Goal: Task Accomplishment & Management: Manage account settings

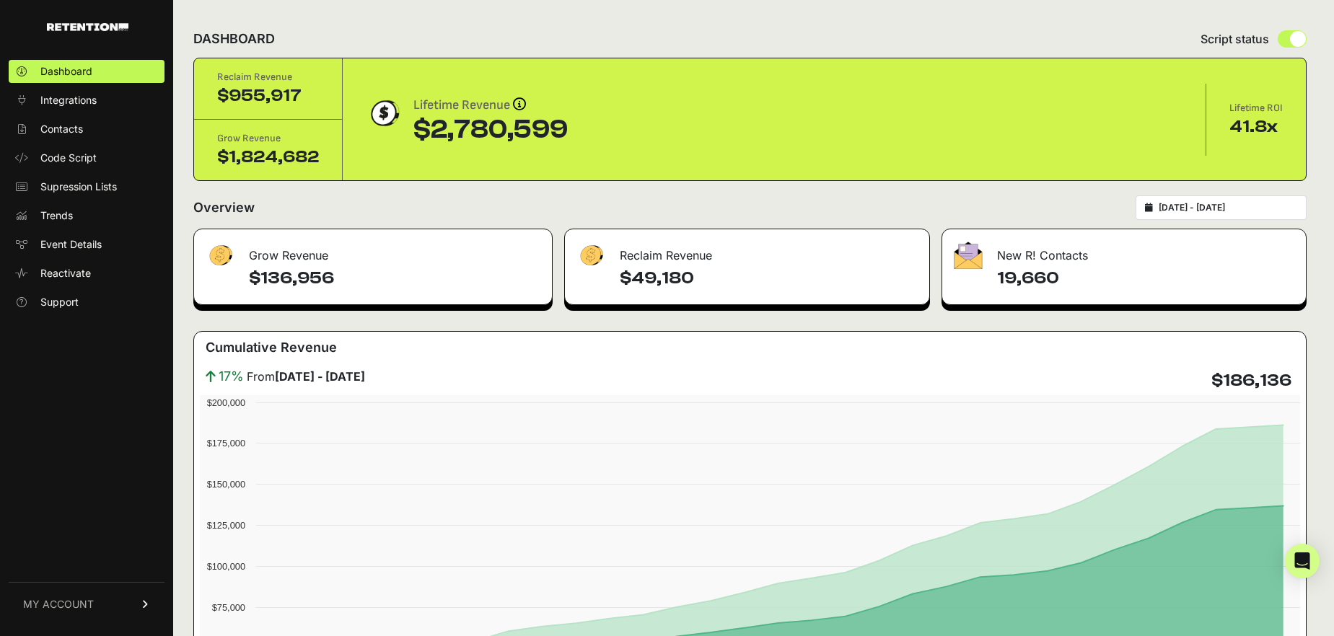
click at [144, 600] on icon at bounding box center [146, 604] width 10 height 9
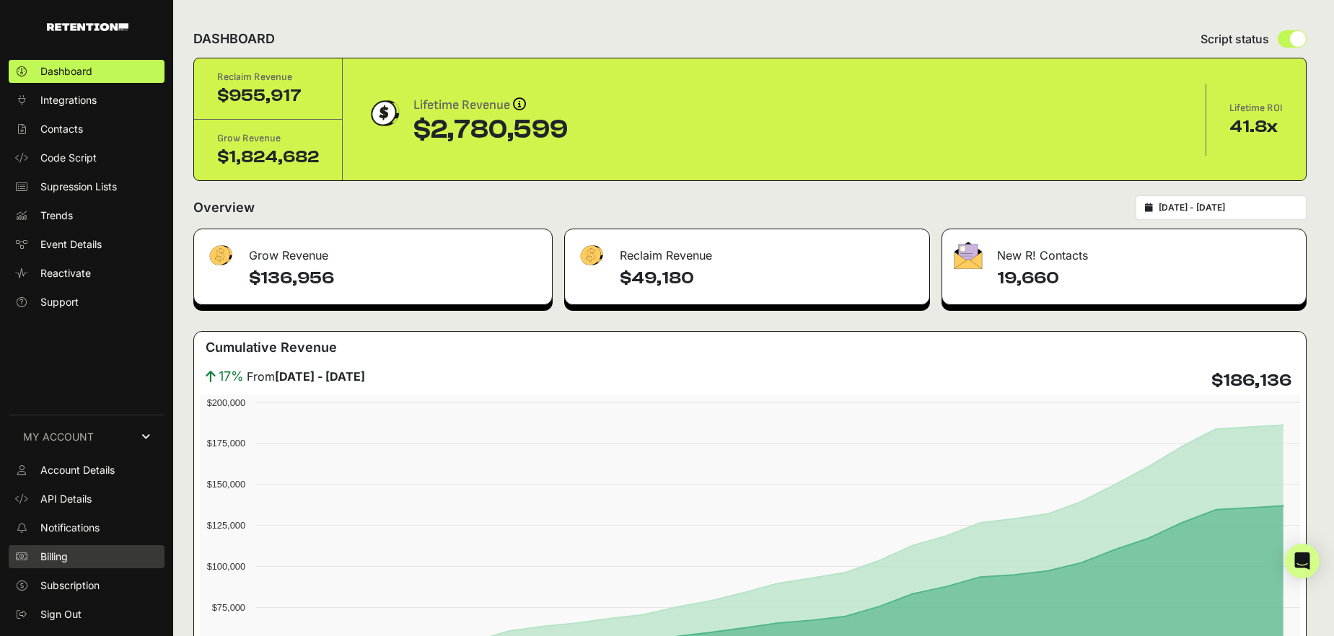
click at [97, 555] on link "Billing" at bounding box center [87, 556] width 156 height 23
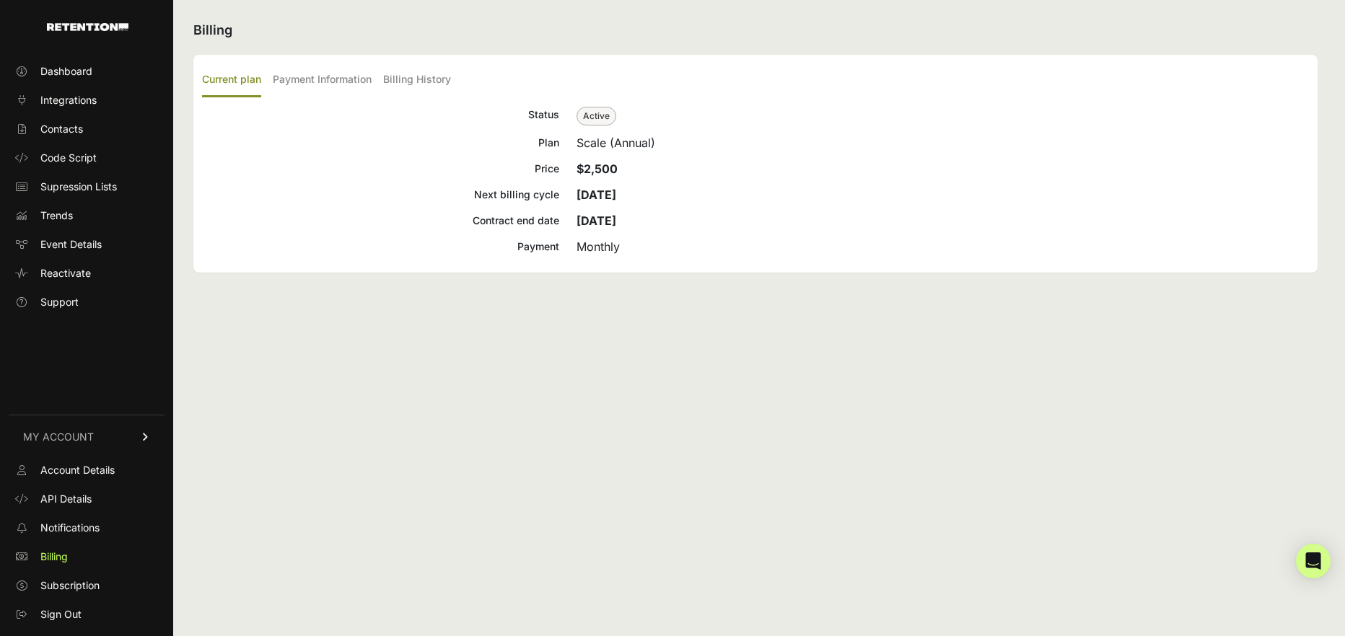
drag, startPoint x: 638, startPoint y: 170, endPoint x: 567, endPoint y: 170, distance: 70.7
click at [567, 170] on div "Price $2,500" at bounding box center [755, 168] width 1107 height 17
copy strong "$2,500"
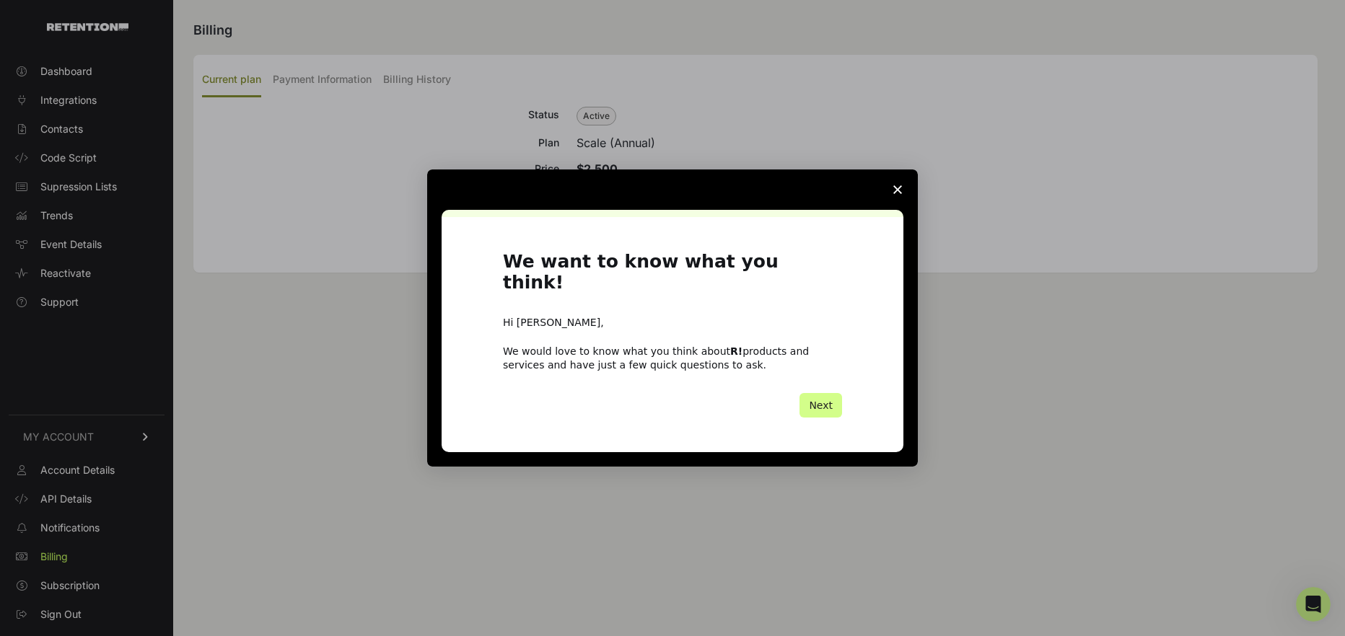
click at [260, 376] on div "Intercom messenger" at bounding box center [672, 318] width 1345 height 636
click at [893, 194] on polygon "Close survey" at bounding box center [897, 189] width 9 height 9
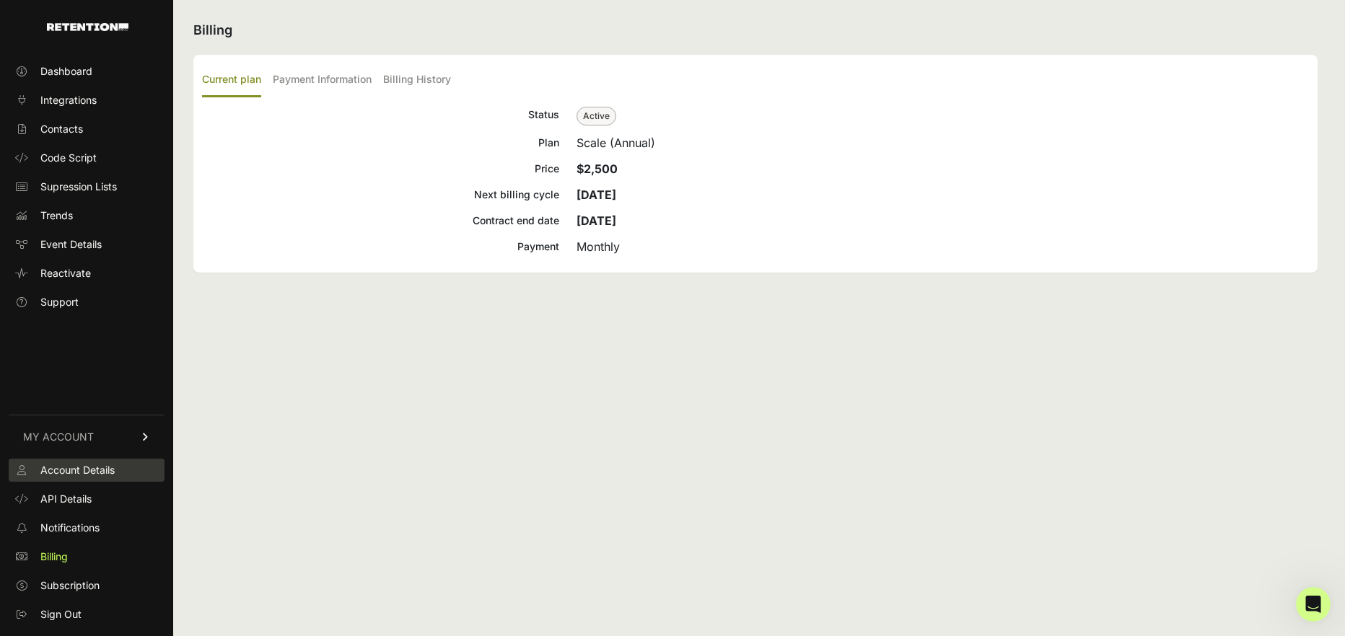
click at [95, 475] on span "Account Details" at bounding box center [77, 470] width 74 height 14
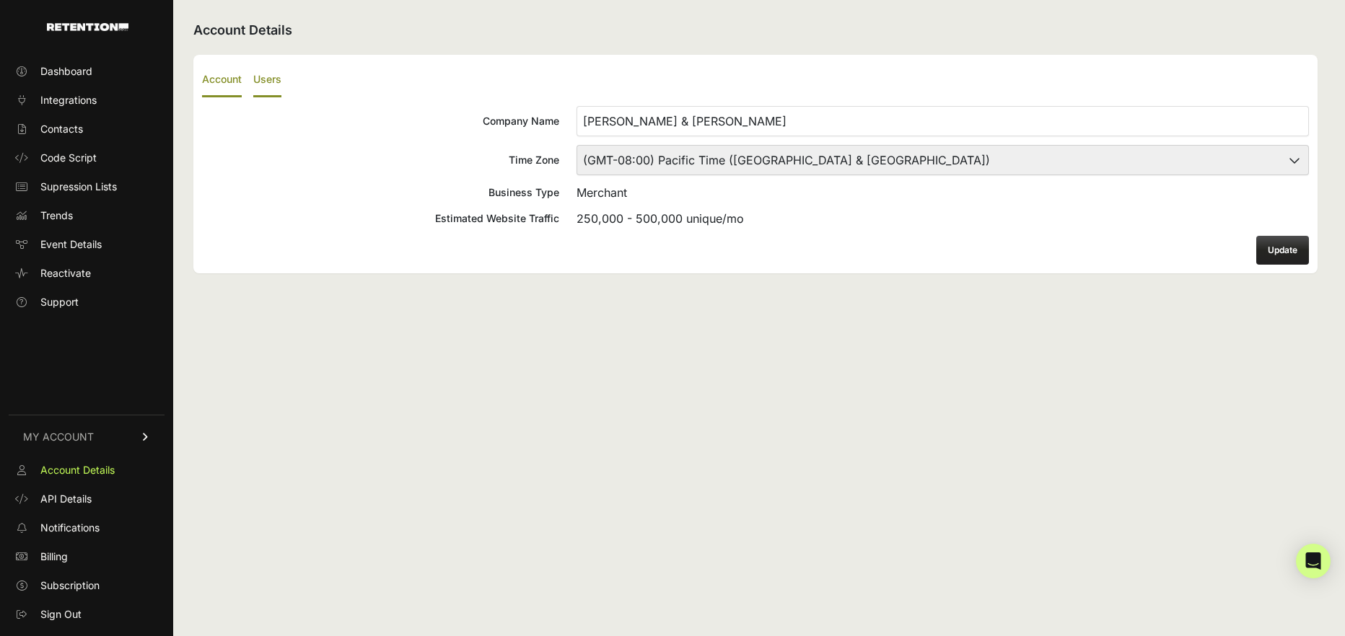
click at [267, 73] on label "Users" at bounding box center [267, 80] width 28 height 34
click at [0, 0] on input "Users" at bounding box center [0, 0] width 0 height 0
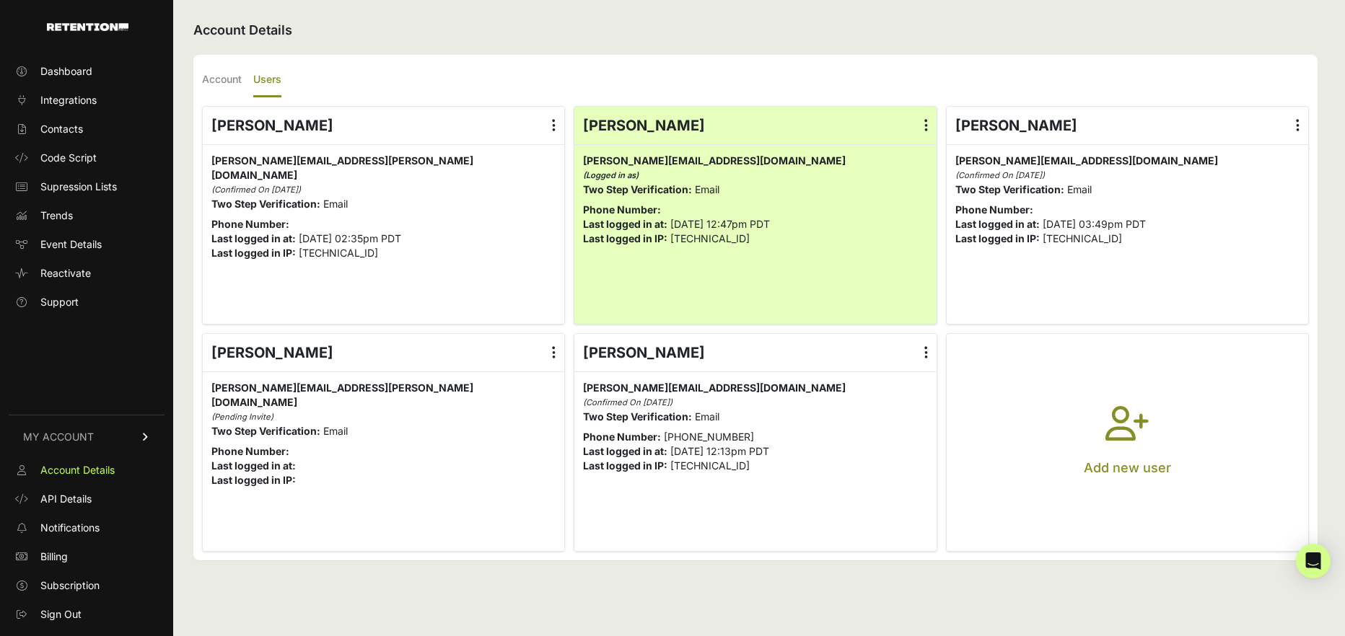
click at [1299, 116] on label at bounding box center [1297, 126] width 21 height 38
click at [0, 0] on input "radio" at bounding box center [0, 0] width 0 height 0
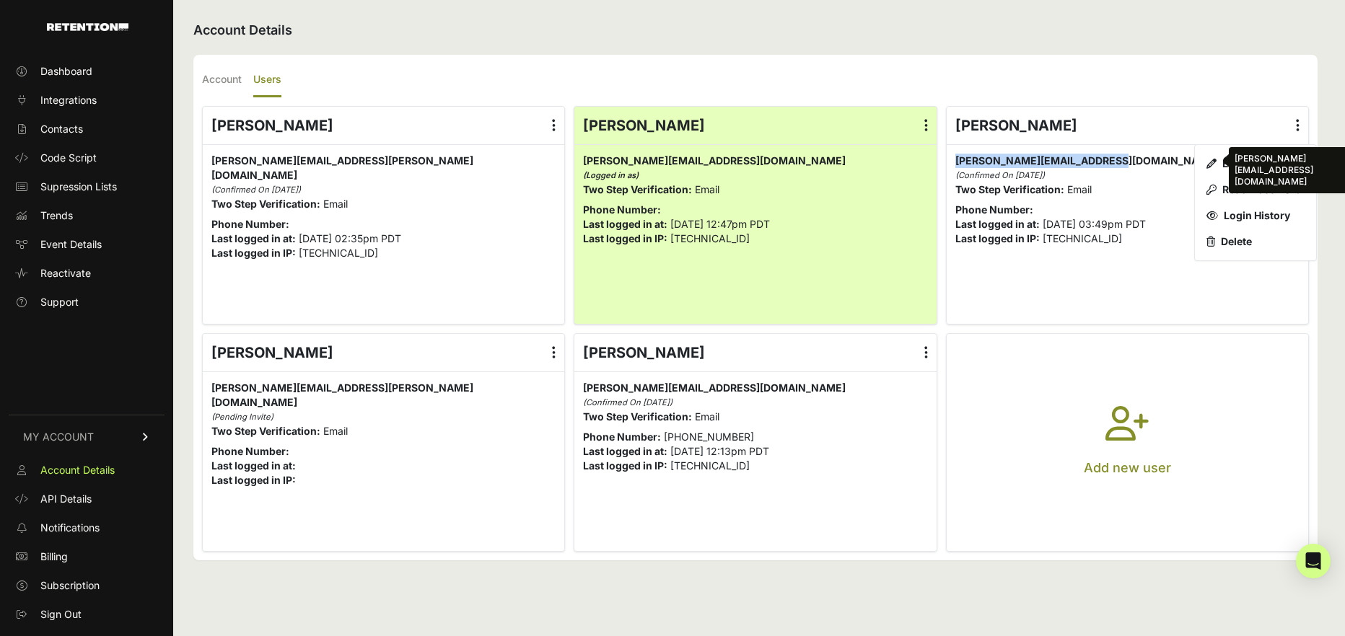
drag, startPoint x: 964, startPoint y: 162, endPoint x: 1112, endPoint y: 156, distance: 148.0
click at [1112, 156] on span "heather@evelynandbobbie.com heather@evelynandbobbie.com" at bounding box center [1086, 160] width 263 height 12
click at [1084, 86] on ul "Account Users" at bounding box center [755, 80] width 1107 height 34
click at [1242, 70] on ul "Account Users" at bounding box center [755, 80] width 1107 height 34
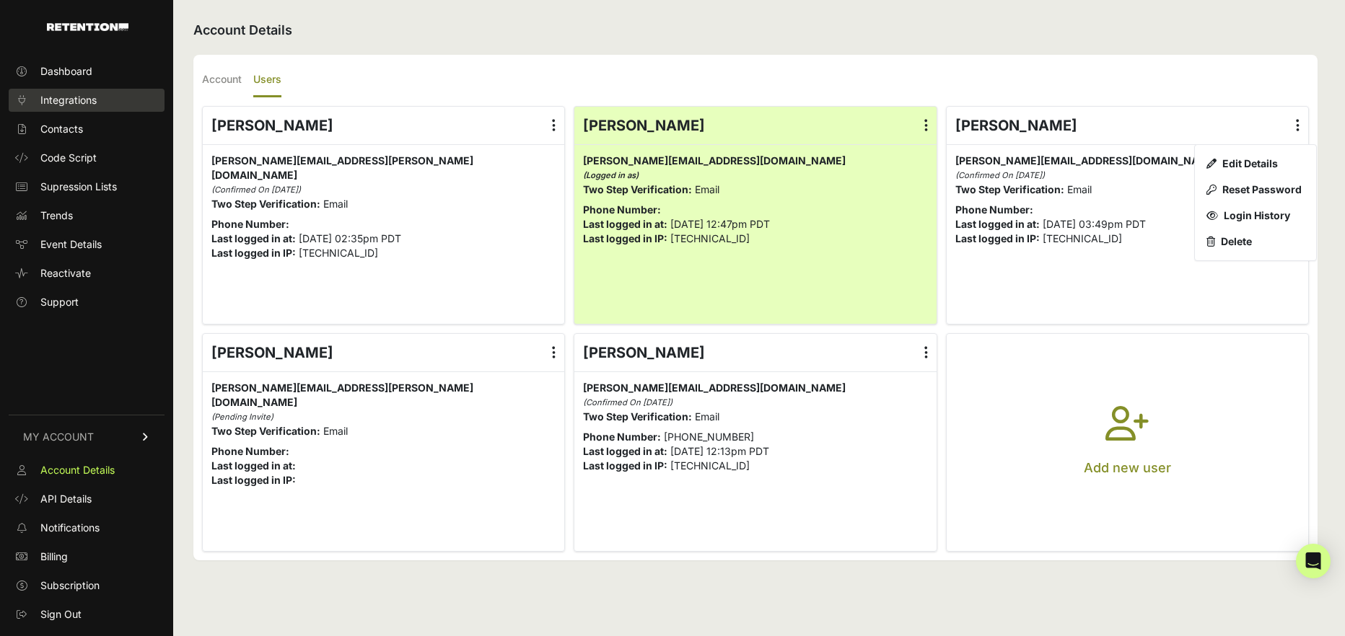
click at [76, 100] on span "Integrations" at bounding box center [68, 100] width 56 height 14
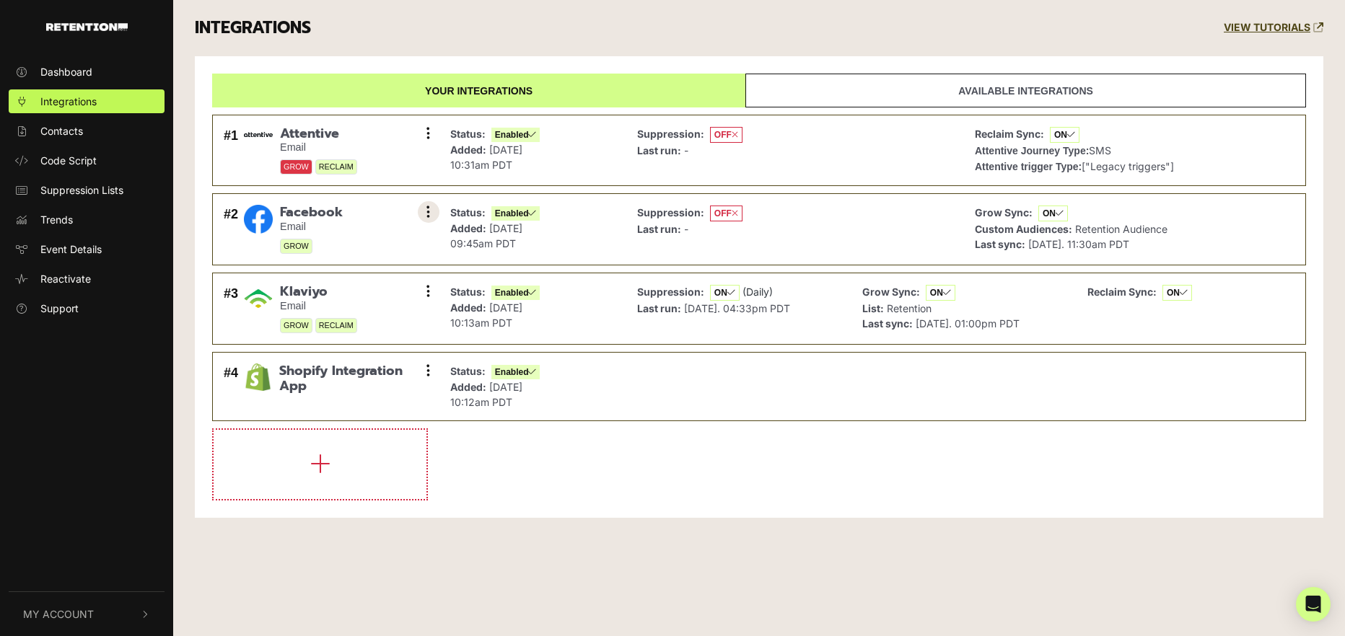
click at [429, 211] on icon at bounding box center [428, 212] width 4 height 14
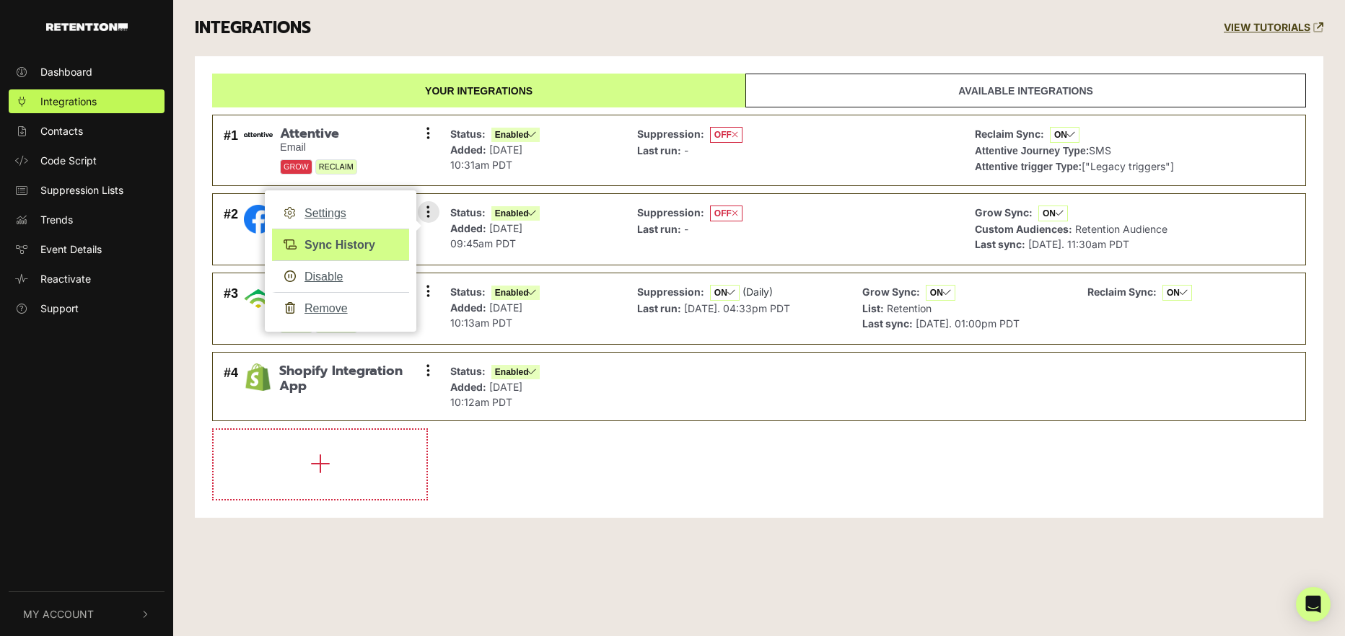
click at [365, 241] on link "Sync History" at bounding box center [340, 245] width 137 height 32
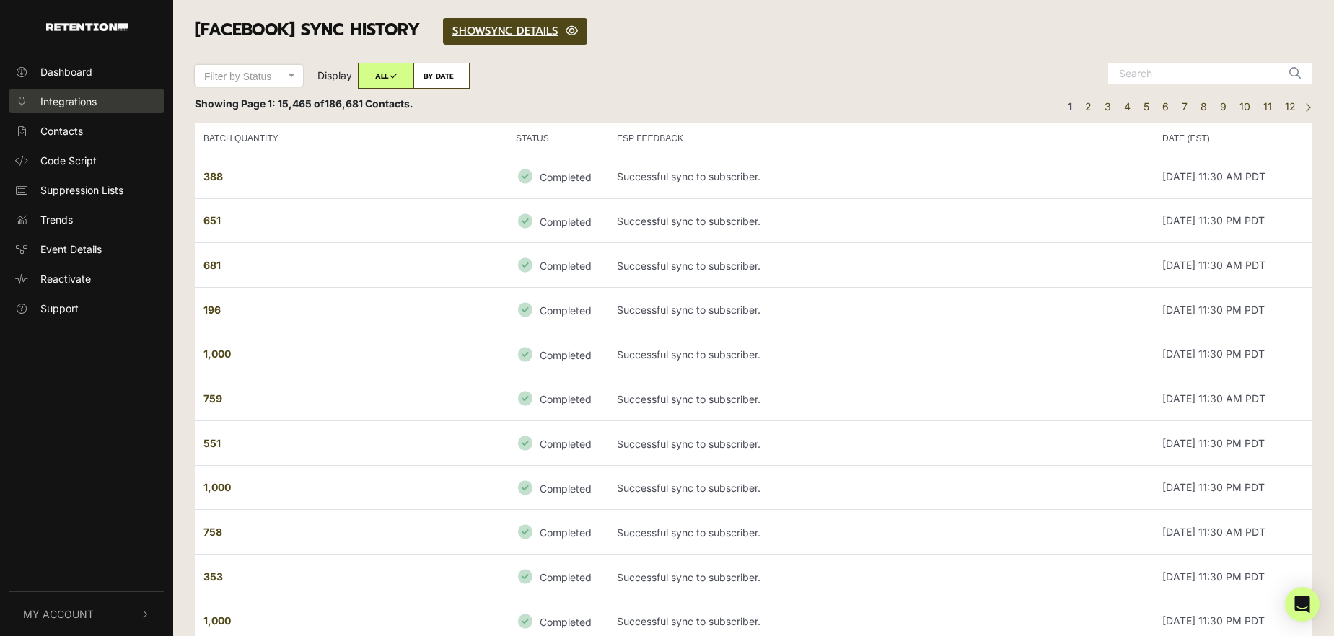
click at [75, 100] on span "Integrations" at bounding box center [68, 101] width 56 height 15
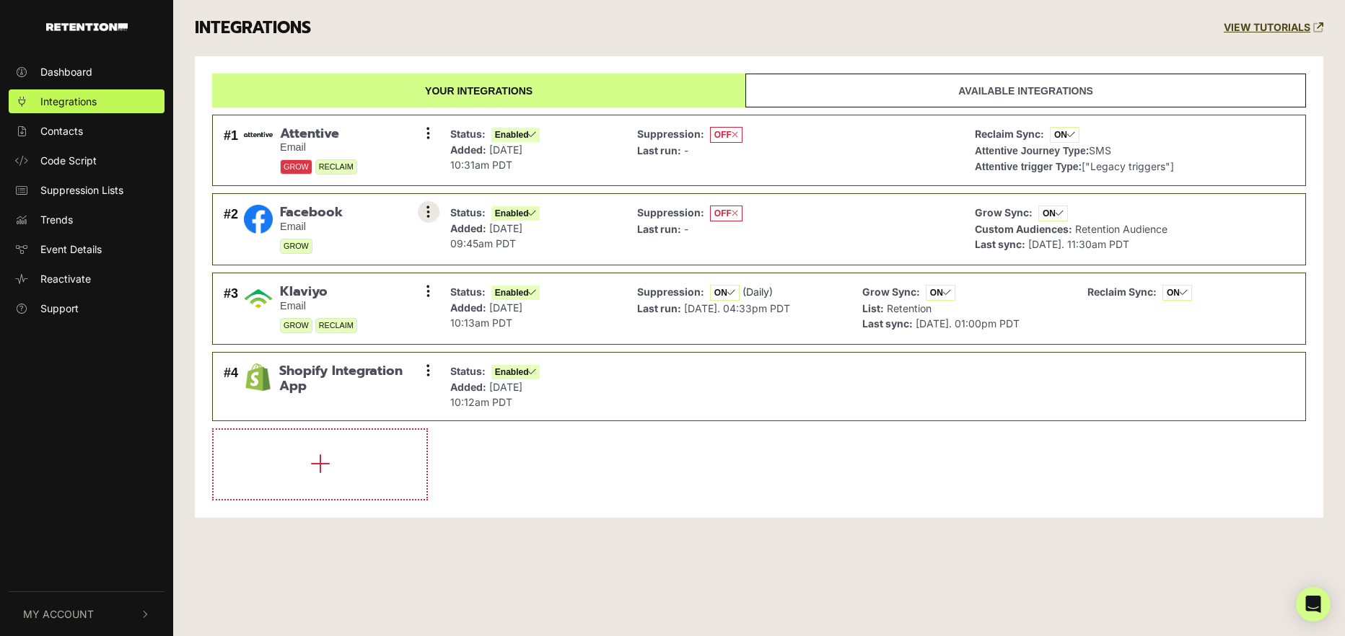
click at [429, 214] on icon at bounding box center [428, 212] width 4 height 14
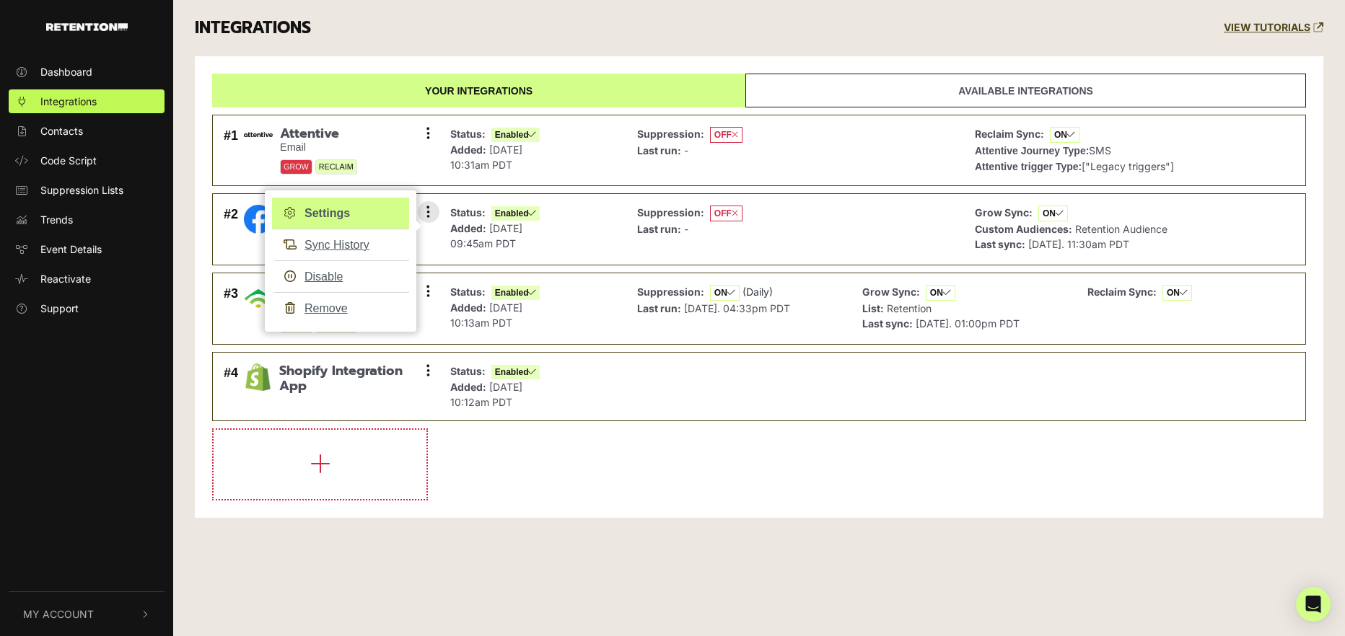
click at [328, 208] on link "Settings" at bounding box center [340, 214] width 137 height 32
